Goal: Check status: Check status

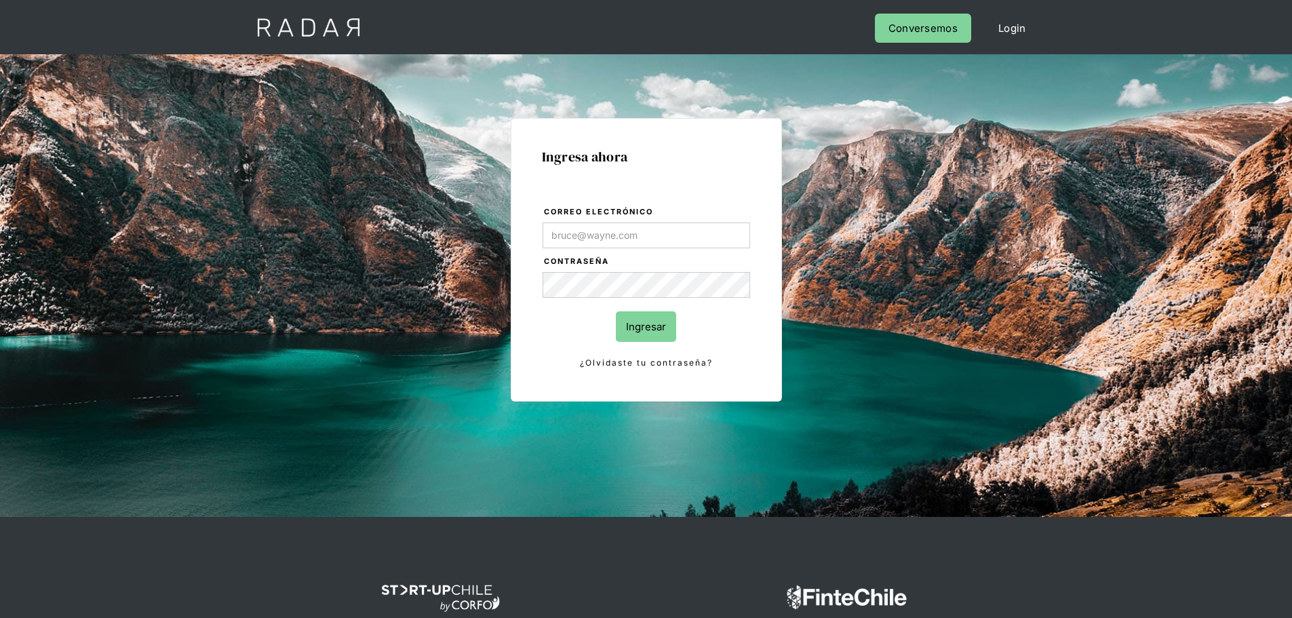
type input "[EMAIL_ADDRESS][DOMAIN_NAME]"
click at [647, 330] on input "Ingresar" at bounding box center [646, 326] width 60 height 31
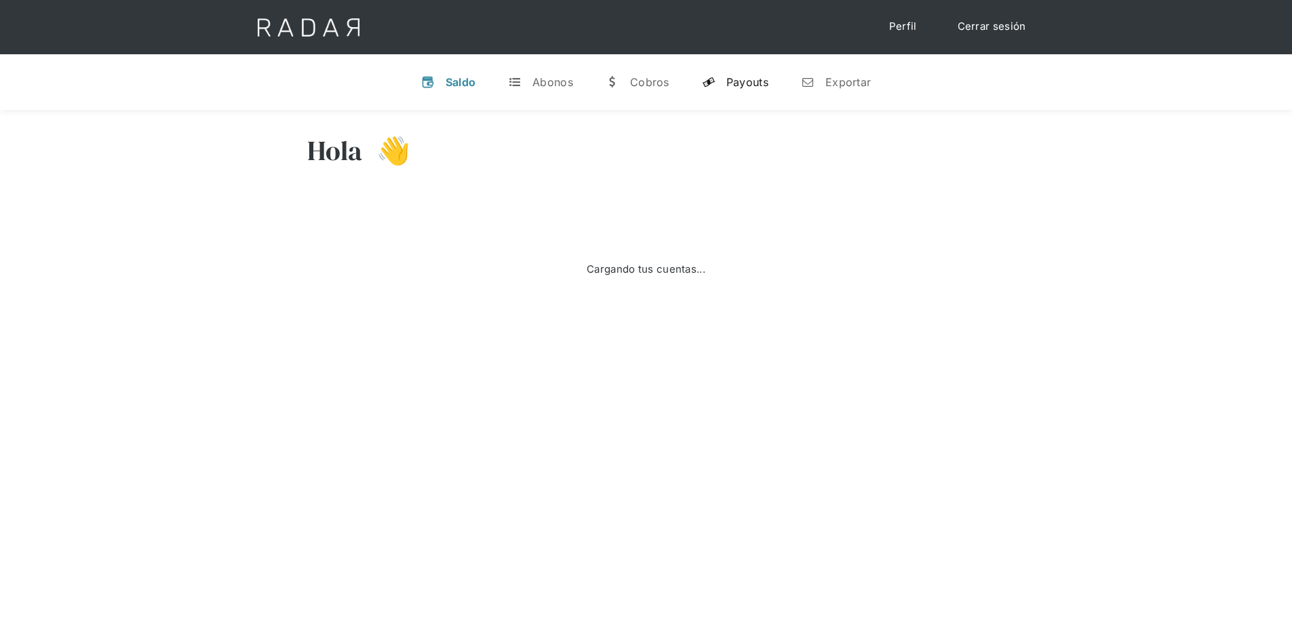
click at [746, 85] on div "Payouts" at bounding box center [747, 82] width 42 height 14
select select "remitee"
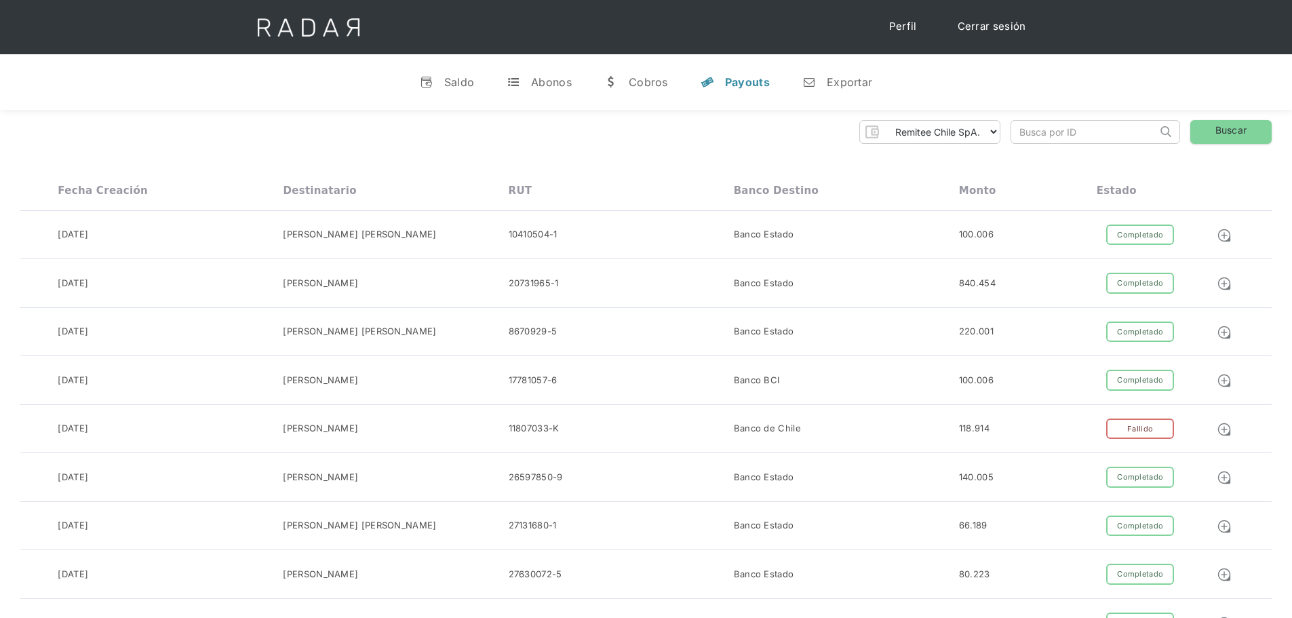
click at [1069, 130] on input "search" at bounding box center [1084, 132] width 146 height 22
click at [1115, 134] on input "id_client_7841863" at bounding box center [1084, 132] width 146 height 22
drag, startPoint x: 1109, startPoint y: 132, endPoint x: 1068, endPoint y: 129, distance: 40.8
click at [1068, 129] on input "id_client_7841863" at bounding box center [1084, 132] width 146 height 22
click at [1106, 133] on input "id_client_7841863" at bounding box center [1084, 132] width 146 height 22
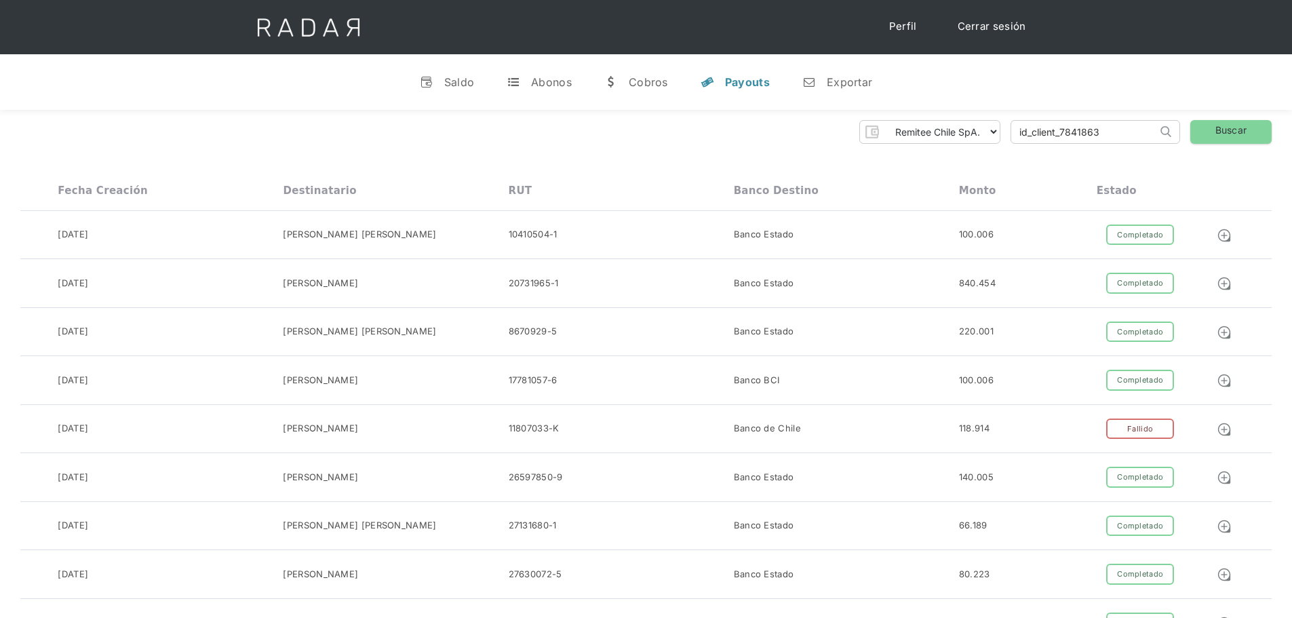
drag, startPoint x: 1110, startPoint y: 132, endPoint x: 1060, endPoint y: 129, distance: 50.3
click at [1060, 129] on input "id_client_7841863" at bounding box center [1084, 132] width 146 height 22
paste input "9604921"
click at [1217, 127] on link "Buscar" at bounding box center [1230, 132] width 81 height 24
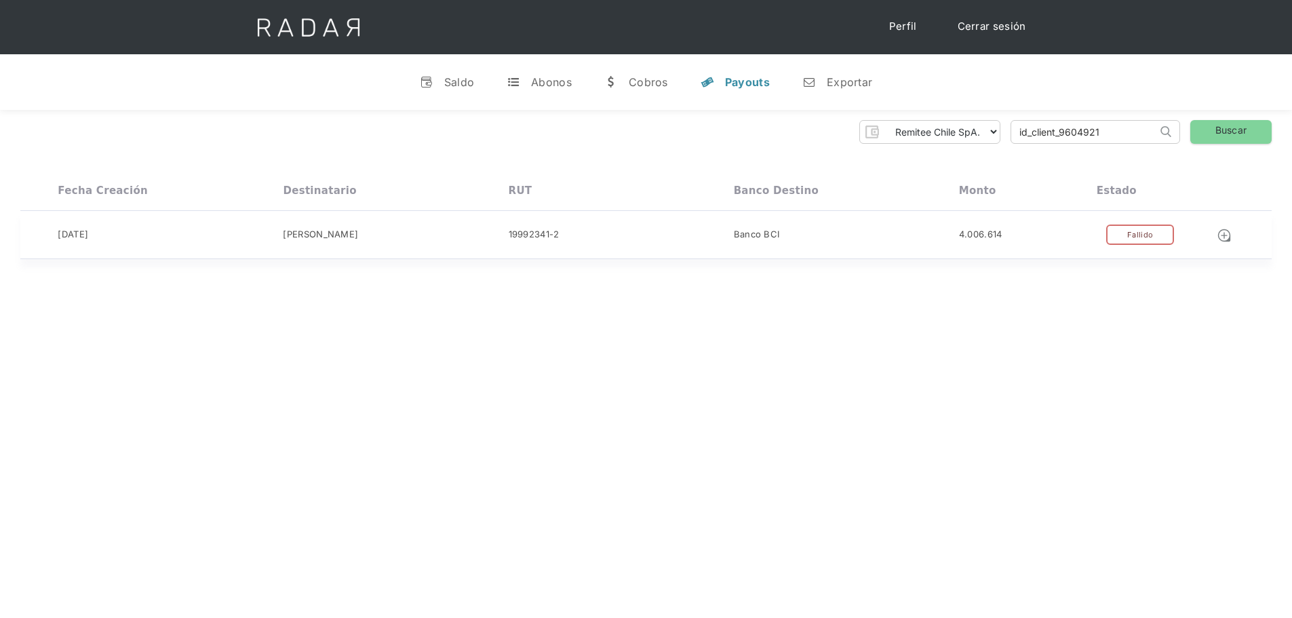
click at [317, 233] on div "[PERSON_NAME]" at bounding box center [320, 235] width 75 height 14
click at [1113, 127] on input "id_client_9604921" at bounding box center [1084, 132] width 146 height 22
click at [1236, 123] on link "Buscar" at bounding box center [1230, 132] width 81 height 24
click at [1123, 132] on input "id_client_9604921R1" at bounding box center [1084, 132] width 146 height 22
click at [1204, 125] on link "Buscar" at bounding box center [1230, 132] width 81 height 24
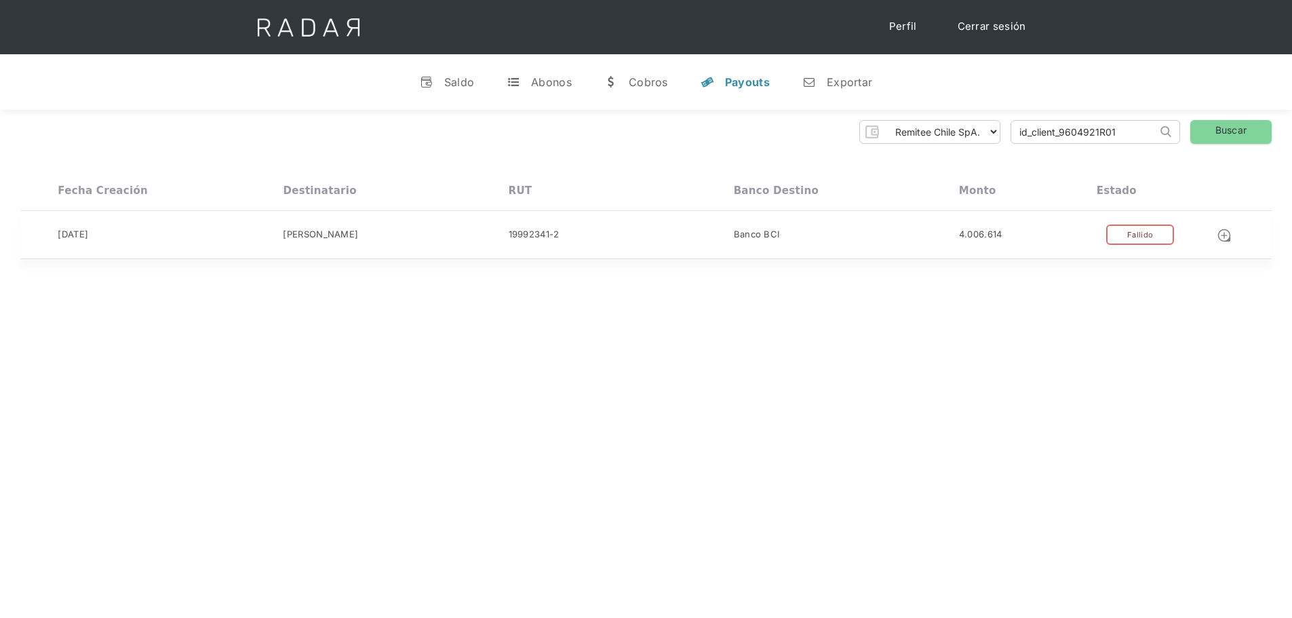
click at [546, 237] on div "19992341-2" at bounding box center [533, 235] width 51 height 14
click at [1123, 133] on input "id_client_9604921R01" at bounding box center [1084, 132] width 146 height 22
type input "id_client_9604921R02"
click at [1217, 134] on link "Buscar" at bounding box center [1230, 132] width 81 height 24
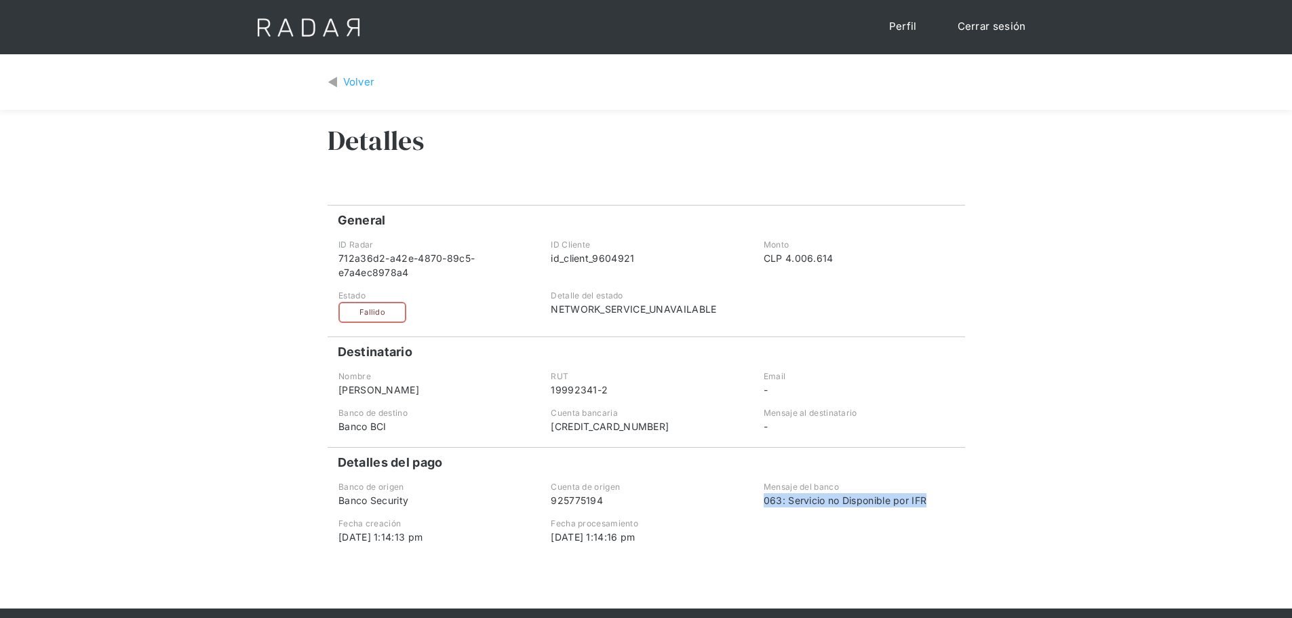
drag, startPoint x: 763, startPoint y: 501, endPoint x: 936, endPoint y: 504, distance: 172.9
click at [936, 504] on div "063: Servicio no Disponible por IFR" at bounding box center [858, 500] width 190 height 14
click at [359, 83] on div "Volver" at bounding box center [359, 83] width 32 height 16
click at [343, 85] on div "Volver" at bounding box center [359, 83] width 32 height 16
